Goal: Contribute content: Add original content to the website for others to see

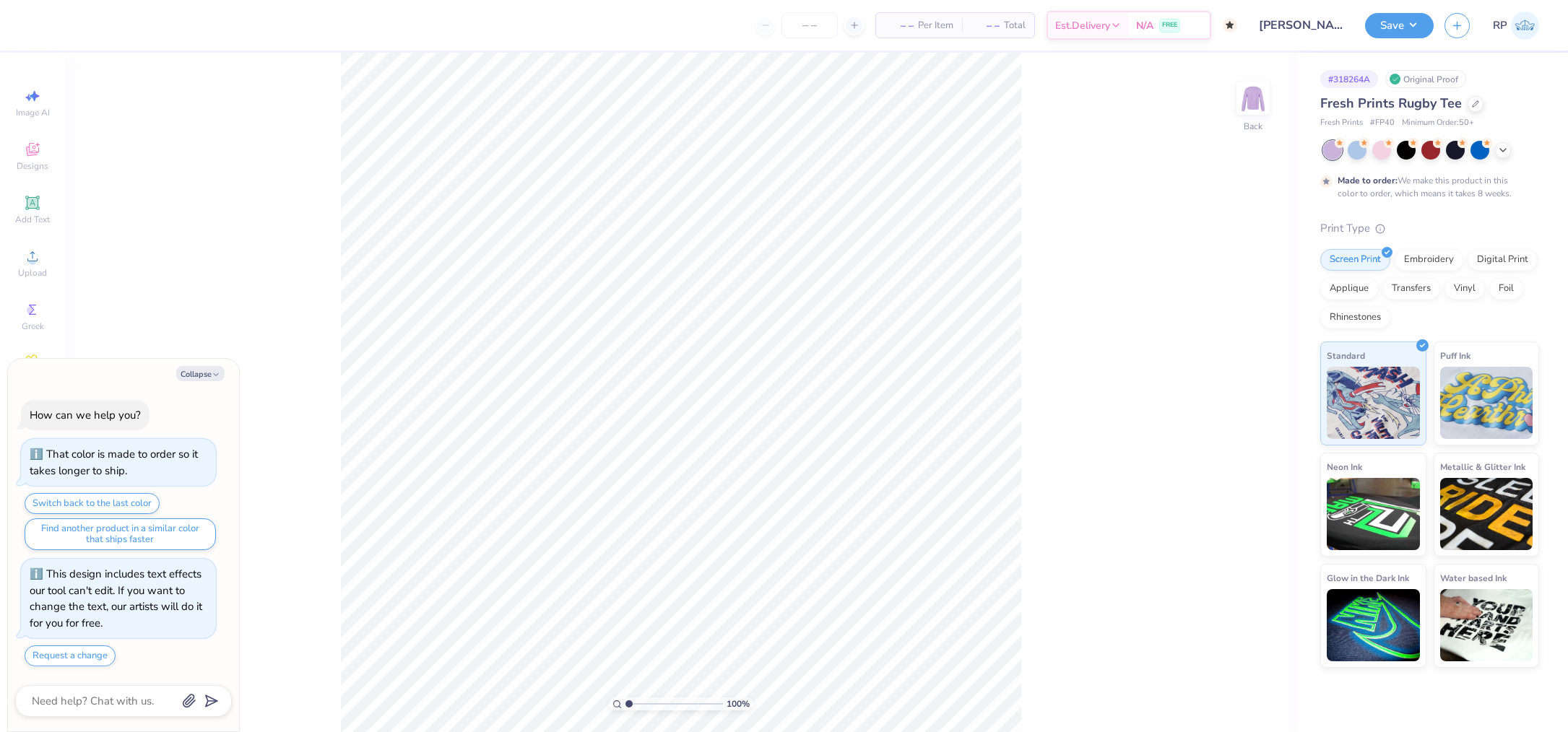
type textarea "x"
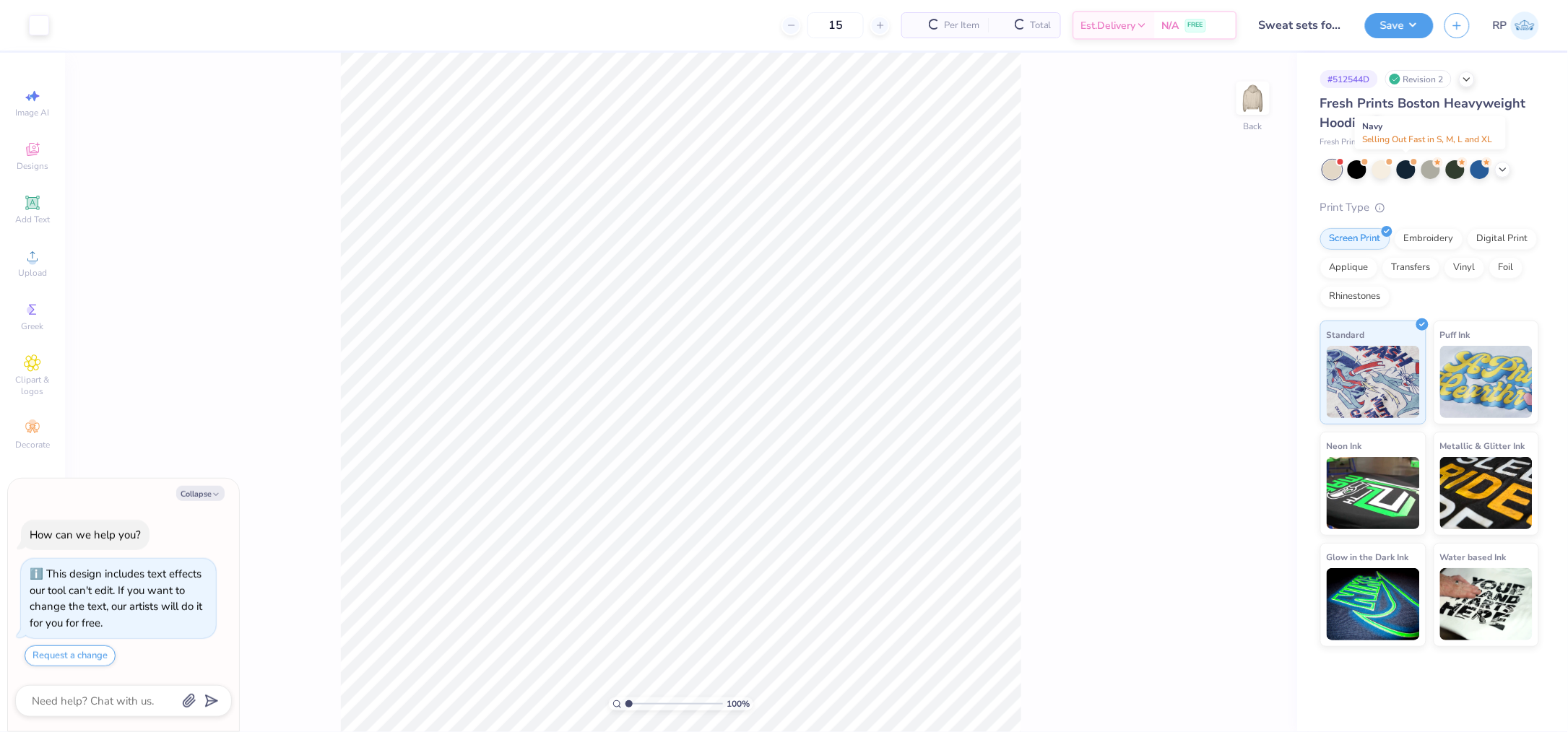
type textarea "x"
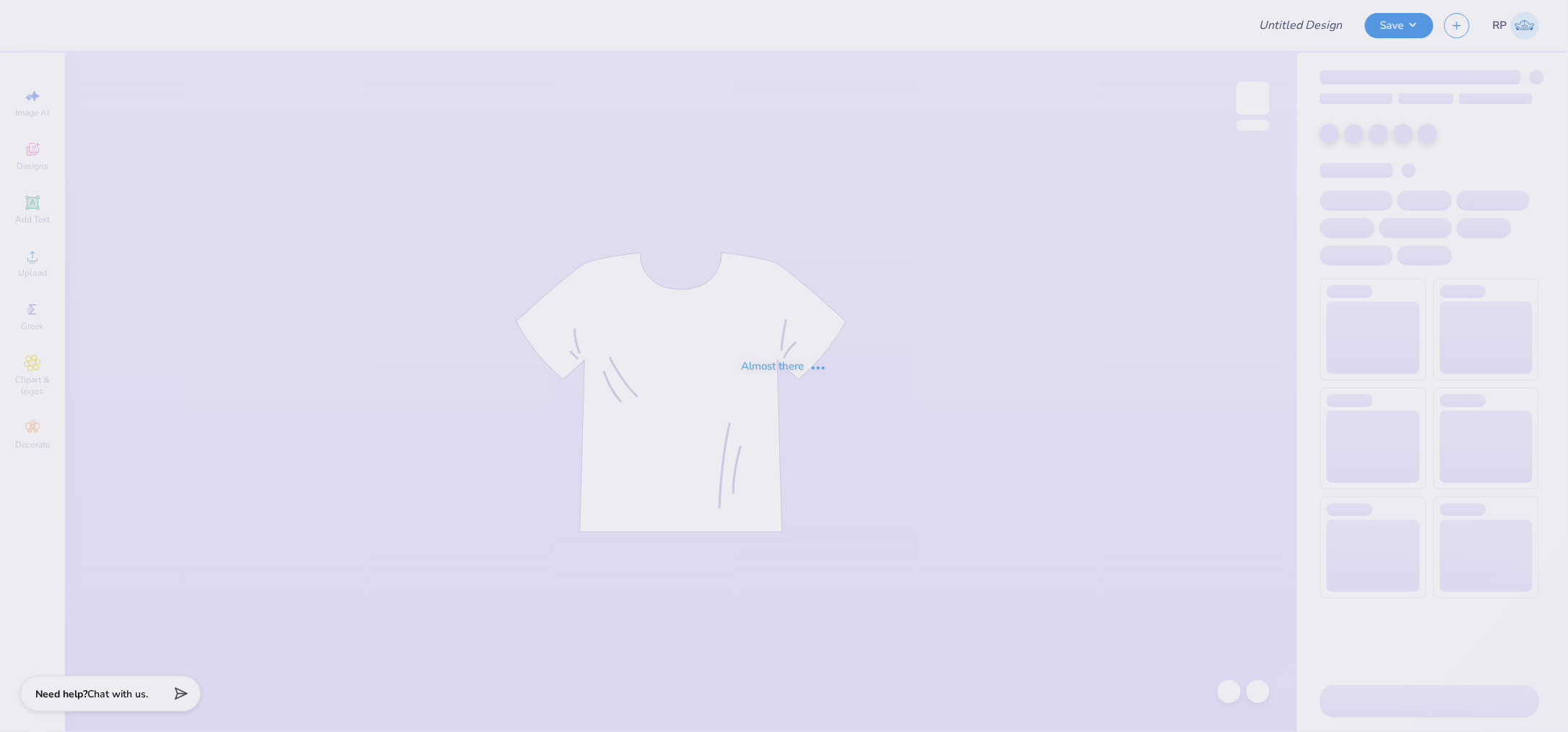
type input "Kasey Cisneros : Texas State University"
